Goal: Navigation & Orientation: Find specific page/section

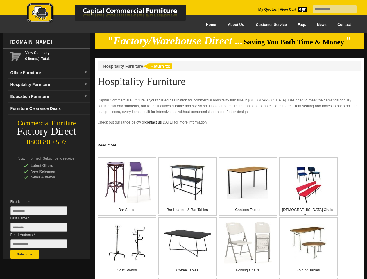
click at [331, 9] on input "text" at bounding box center [335, 9] width 44 height 8
click at [43, 229] on input "Last Name *" at bounding box center [38, 227] width 56 height 9
click at [25, 254] on button "Subscribe" at bounding box center [24, 254] width 28 height 9
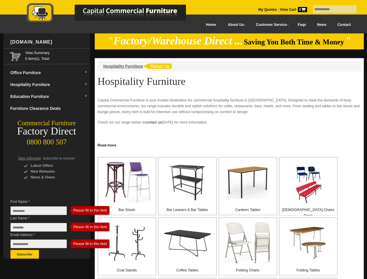
click at [229, 145] on link "Read more" at bounding box center [229, 144] width 269 height 7
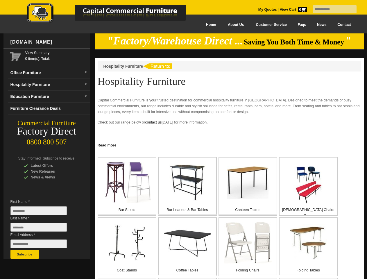
click at [331, 9] on input "text" at bounding box center [335, 9] width 44 height 8
click at [43, 229] on input "Last Name *" at bounding box center [38, 227] width 56 height 9
click at [25, 254] on button "Subscribe" at bounding box center [24, 254] width 28 height 9
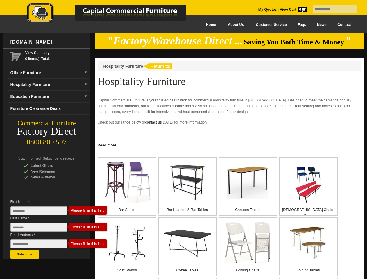
click at [229, 145] on link "Read more" at bounding box center [229, 144] width 269 height 7
